Goal: Information Seeking & Learning: Learn about a topic

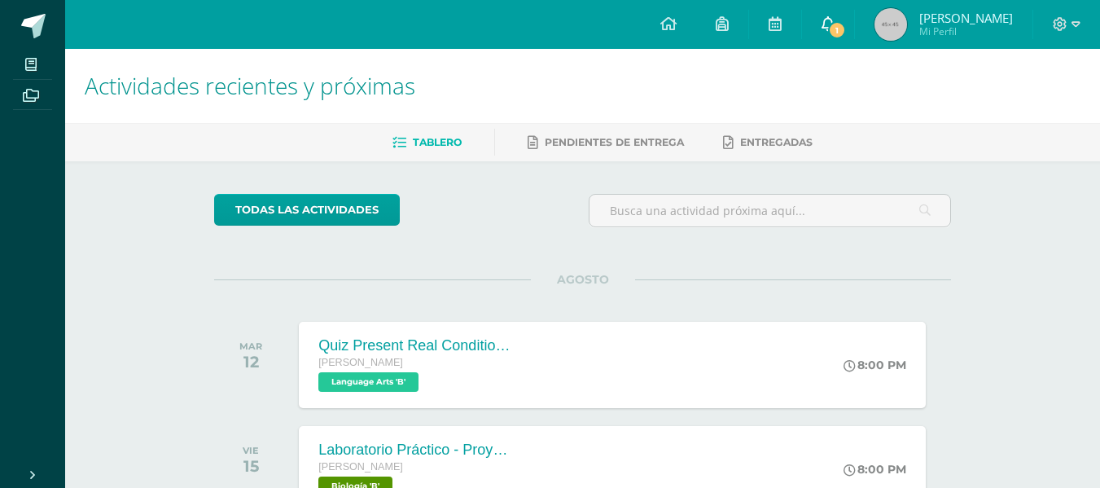
click at [825, 37] on link "1" at bounding box center [828, 24] width 52 height 49
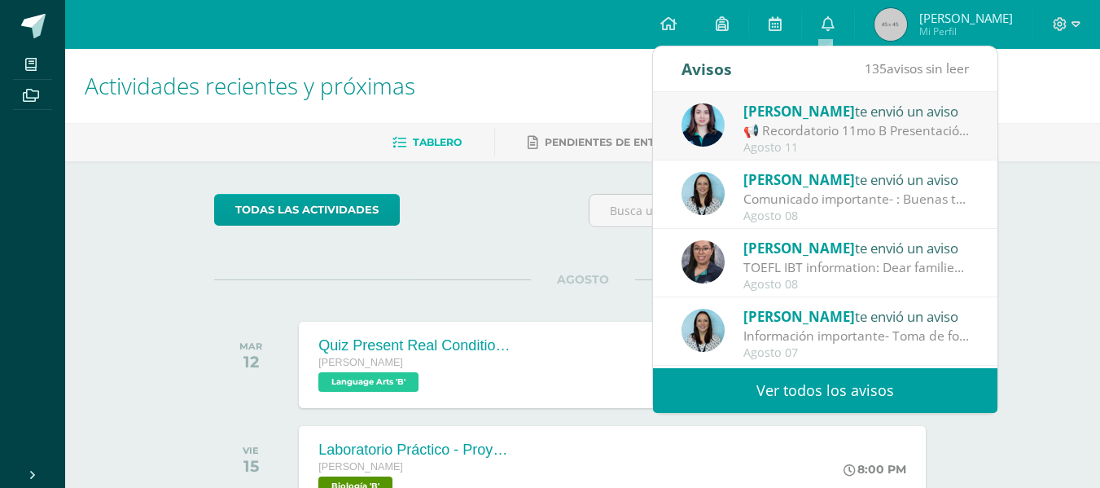
click at [890, 127] on div "📢 Recordatorio 11mo B Presentación de Proyectos Sociología: 📢 Recordatorio 11mo…" at bounding box center [856, 130] width 226 height 19
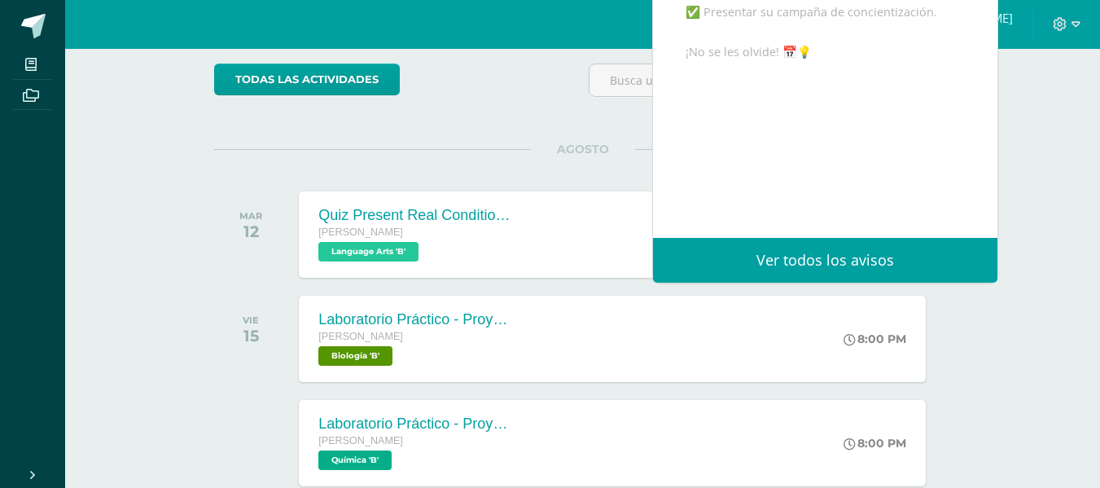
scroll to position [136, 0]
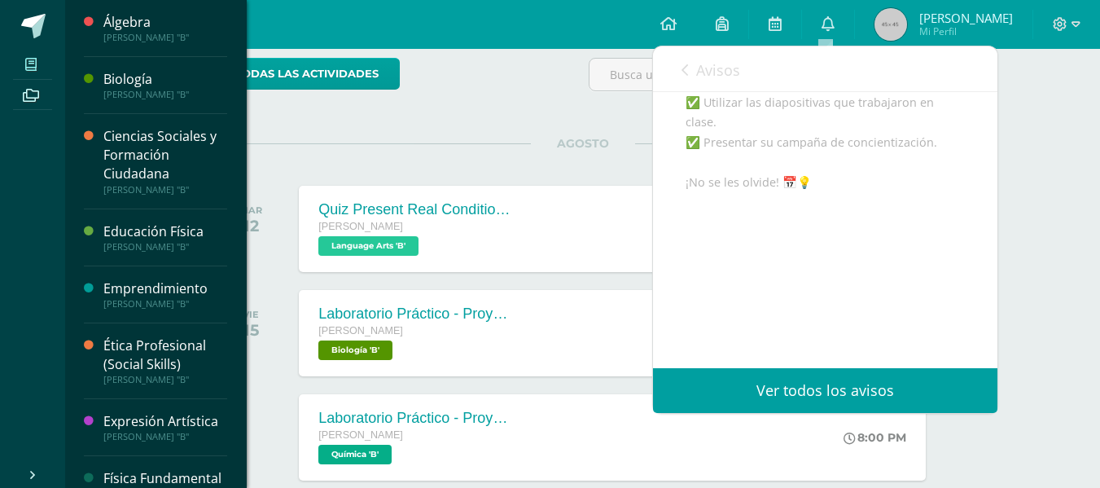
click at [28, 66] on icon at bounding box center [30, 64] width 11 height 13
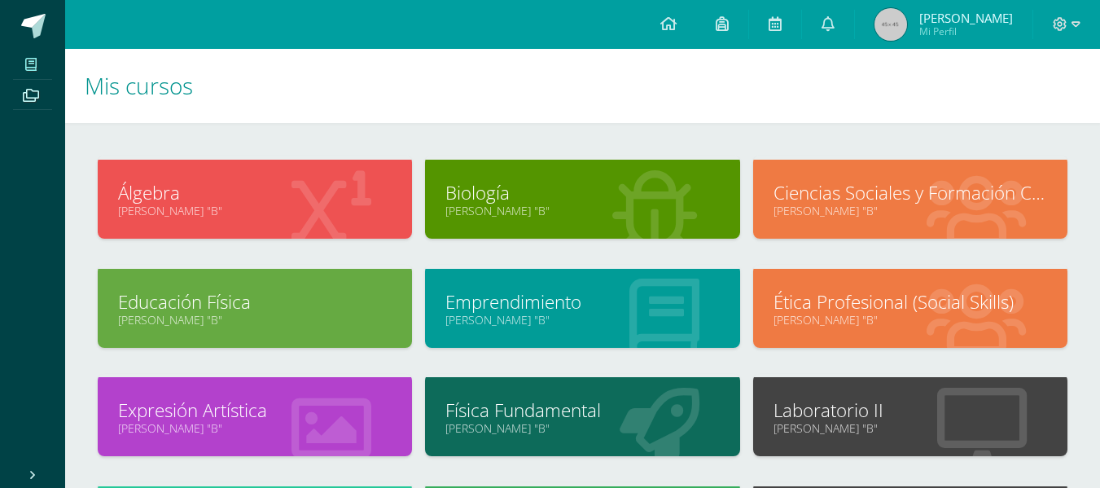
click at [572, 411] on link "Física Fundamental" at bounding box center [582, 409] width 274 height 25
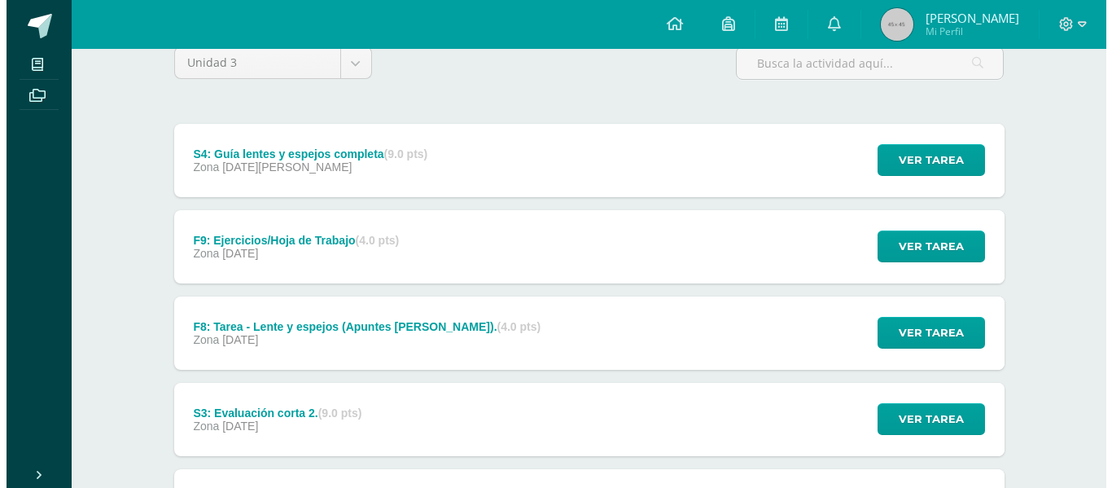
scroll to position [147, 0]
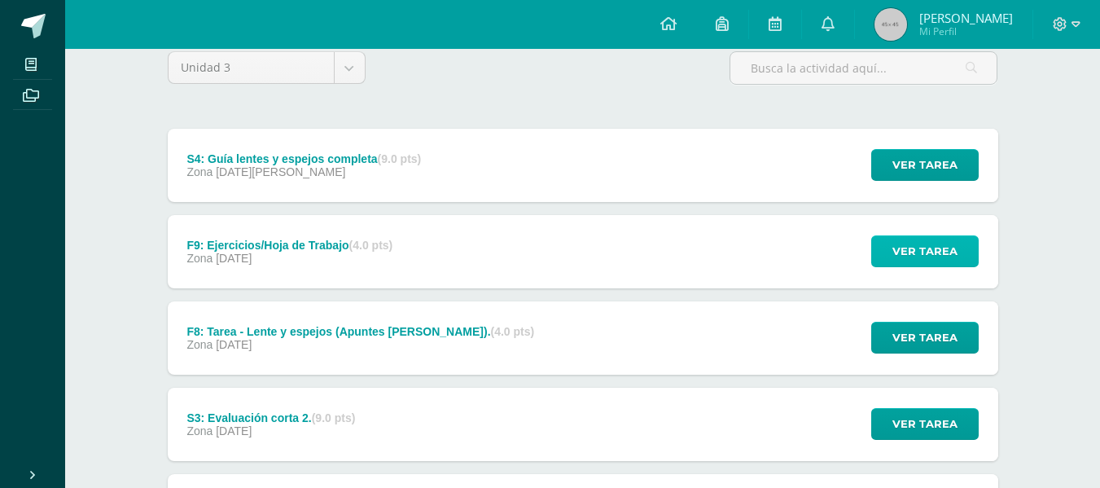
click at [927, 258] on span "Ver tarea" at bounding box center [924, 251] width 65 height 30
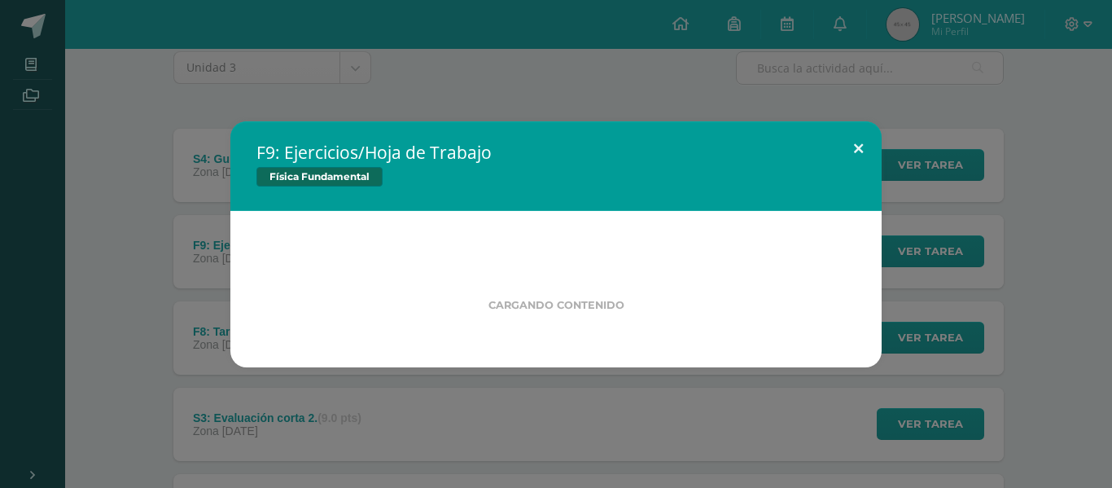
click at [871, 142] on button at bounding box center [858, 148] width 46 height 55
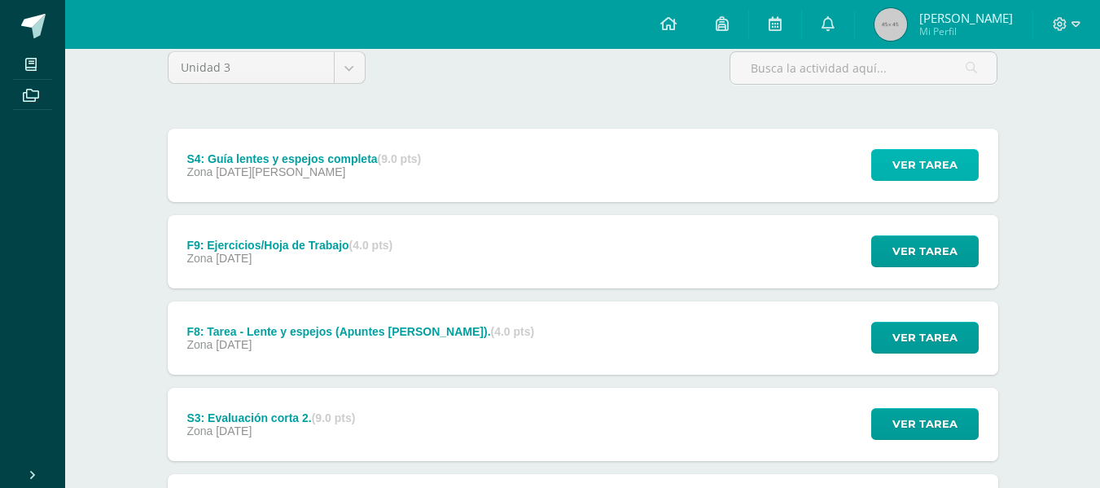
click at [900, 169] on span "Ver tarea" at bounding box center [924, 165] width 65 height 30
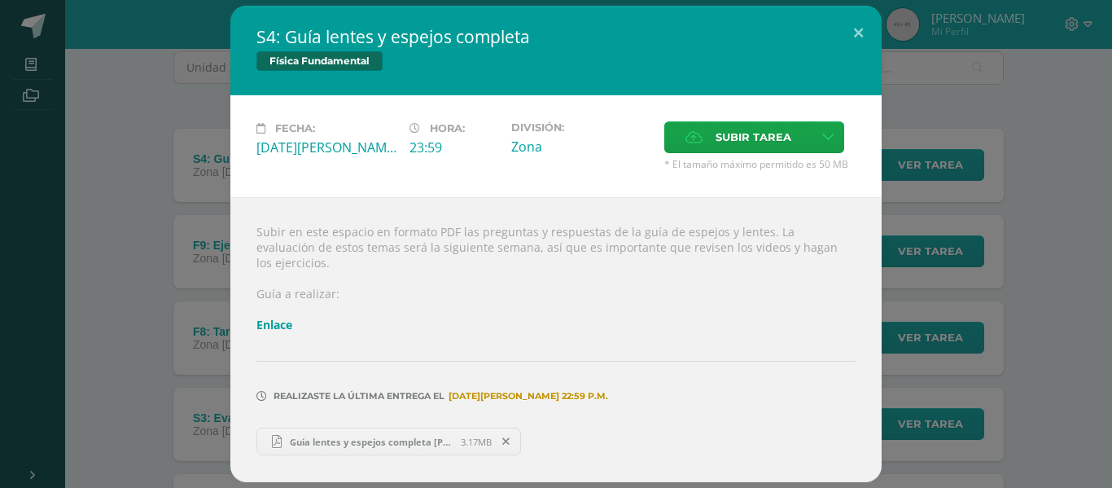
click at [412, 427] on link "Guia lentes y espejos completa Shannon S.pdf 3.17MB" at bounding box center [388, 441] width 265 height 28
click at [276, 318] on link "Enlace" at bounding box center [274, 324] width 36 height 15
